Goal: Task Accomplishment & Management: Manage account settings

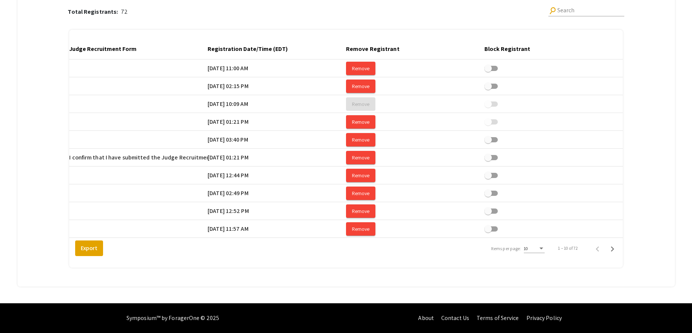
scroll to position [0, 1395]
click at [291, 47] on div at bounding box center [292, 49] width 4 height 4
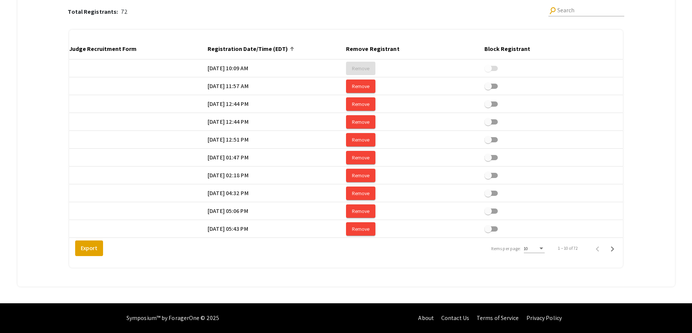
click at [544, 245] on div "10" at bounding box center [534, 247] width 21 height 13
click at [545, 260] on span "25" at bounding box center [538, 262] width 21 height 13
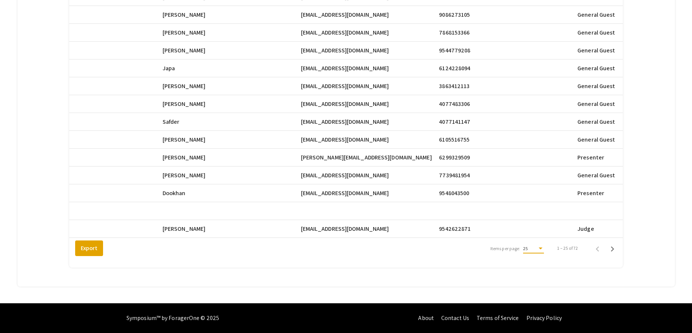
scroll to position [0, 321]
click at [618, 247] on icon "Next page" at bounding box center [612, 249] width 10 height 10
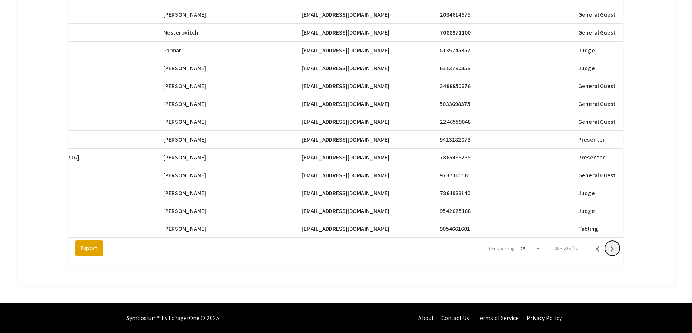
click at [618, 247] on icon "Next page" at bounding box center [612, 249] width 10 height 10
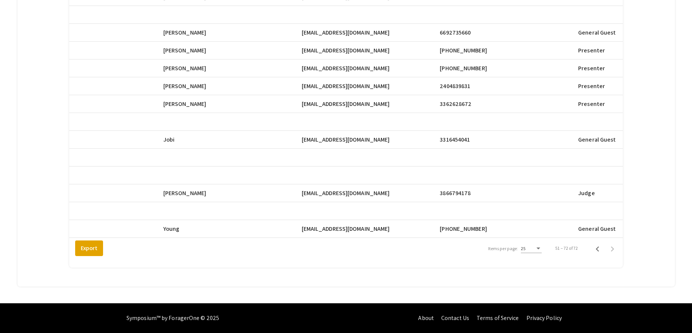
drag, startPoint x: 307, startPoint y: 100, endPoint x: 371, endPoint y: 100, distance: 64.4
click at [371, 100] on span "[EMAIL_ADDRESS][DOMAIN_NAME]" at bounding box center [346, 104] width 88 height 9
copy span "[EMAIL_ADDRESS][DOMAIN_NAME]"
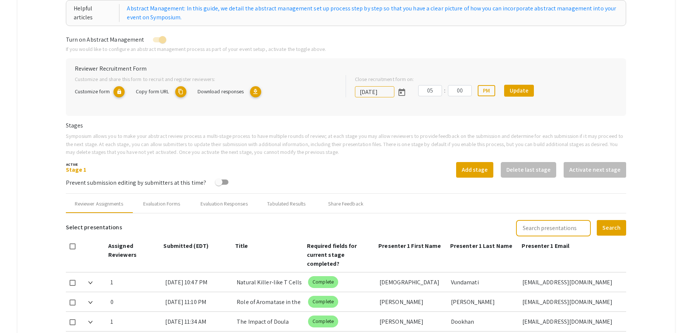
scroll to position [30, 0]
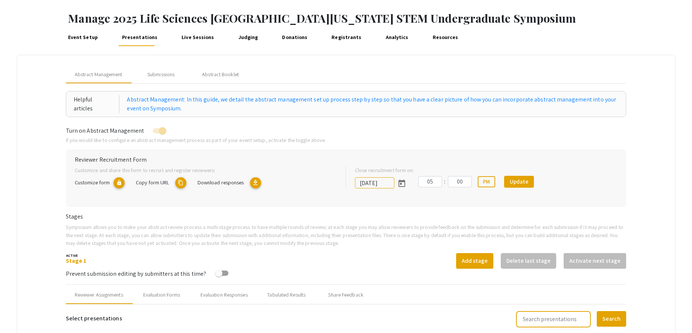
click at [243, 39] on link "Judging" at bounding box center [248, 37] width 23 height 18
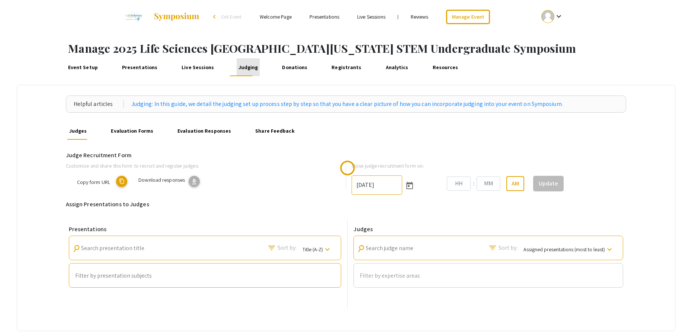
type input "10/25/2025"
type input "06"
type input "00"
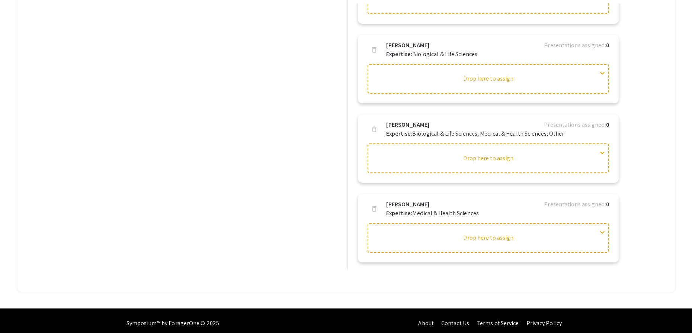
scroll to position [6, 0]
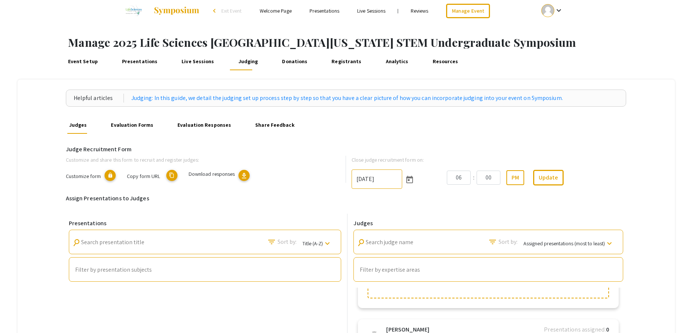
click at [141, 63] on link "Presentations" at bounding box center [139, 61] width 39 height 18
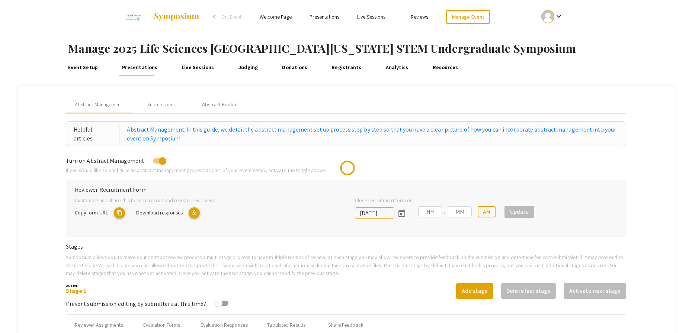
type input "10/25/2025"
type input "05"
type input "00"
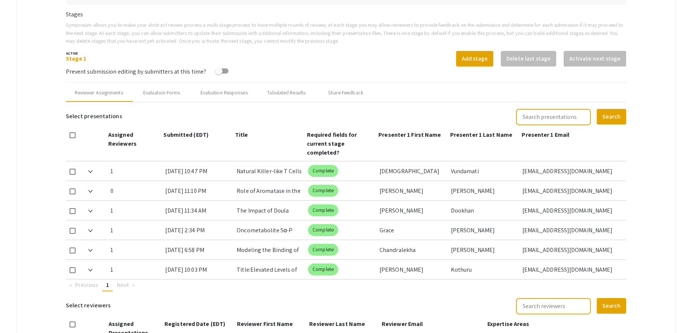
scroll to position [261, 0]
